Goal: Task Accomplishment & Management: Complete application form

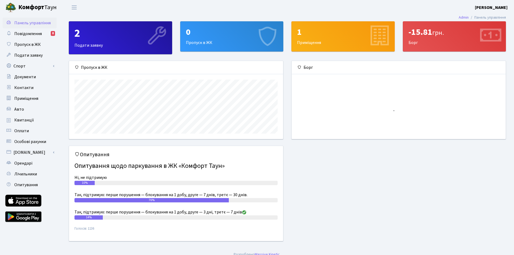
click at [233, 44] on div "0 Пропуск в ЖК" at bounding box center [232, 37] width 103 height 30
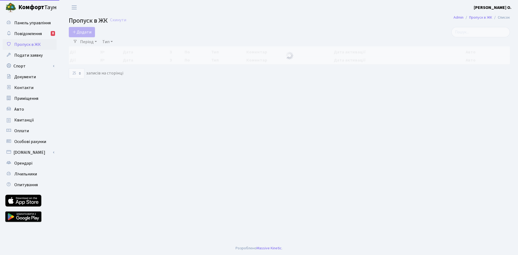
select select "25"
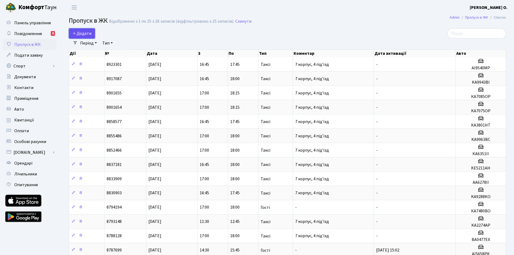
click at [92, 32] on link "Додати" at bounding box center [82, 33] width 26 height 10
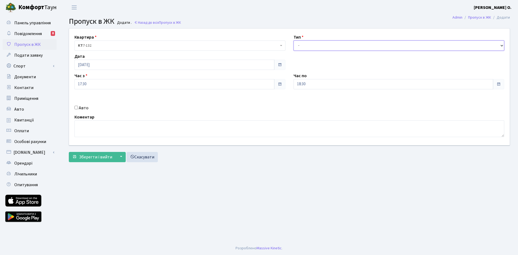
click at [325, 42] on select "- Доставка Таксі Гості Сервіс" at bounding box center [399, 45] width 211 height 10
select select "2"
click at [294, 40] on select "- Доставка Таксі Гості Сервіс" at bounding box center [399, 45] width 211 height 10
click at [89, 107] on div "Авто" at bounding box center [179, 108] width 219 height 6
click at [80, 107] on label "Авто" at bounding box center [84, 108] width 10 height 6
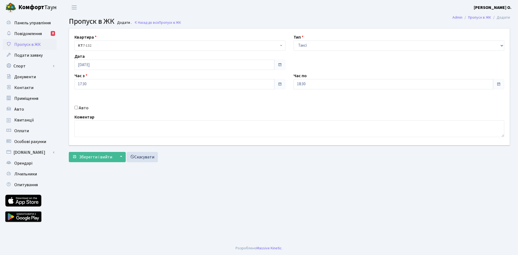
click at [78, 107] on input "Авто" at bounding box center [76, 108] width 4 height 4
checkbox input "true"
type input "KA7017BH"
click at [98, 159] on span "Зберегти і вийти" at bounding box center [95, 157] width 33 height 6
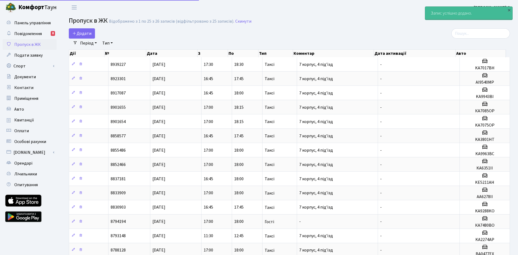
select select "25"
